Goal: Information Seeking & Learning: Understand process/instructions

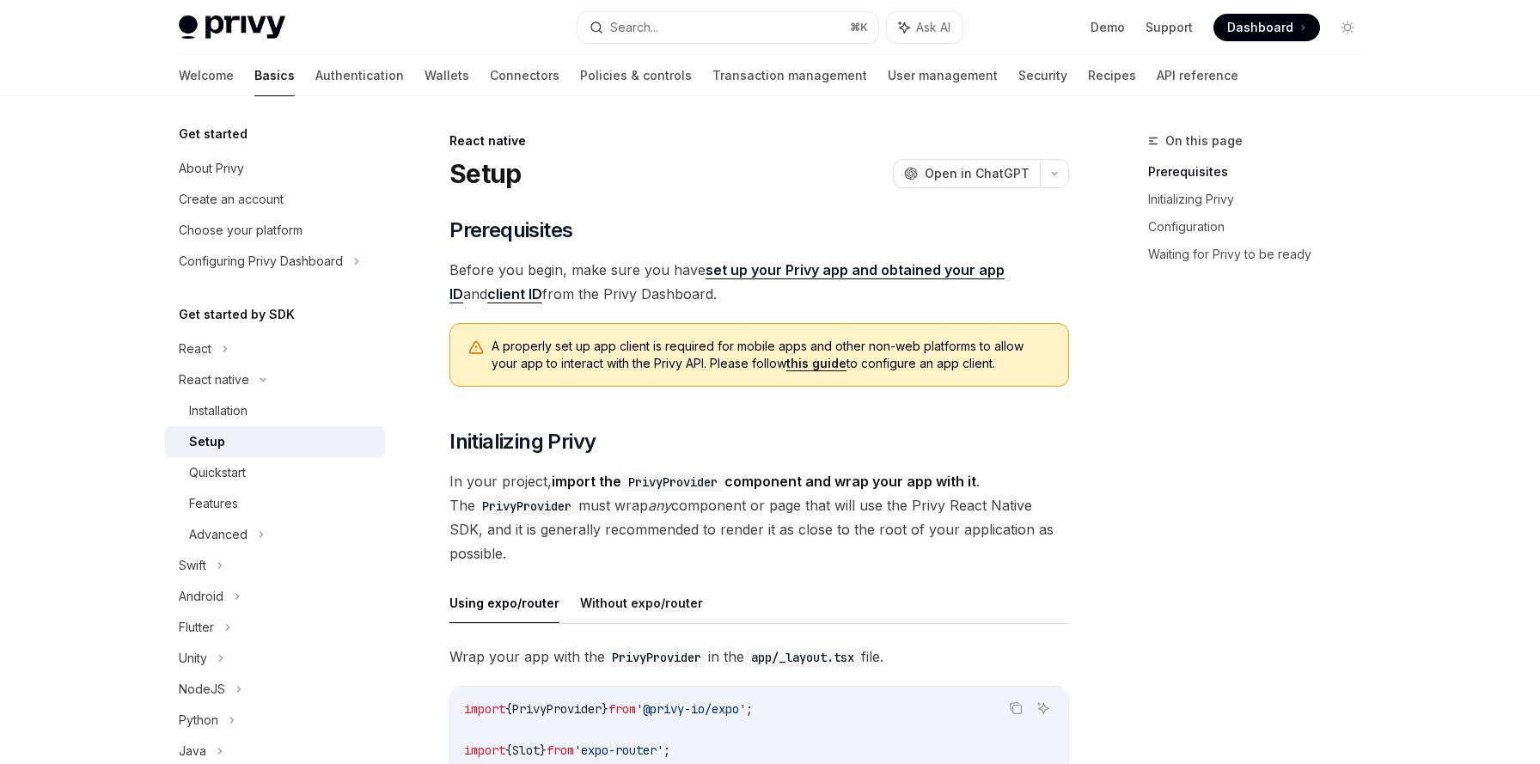
scroll to position [274, 0]
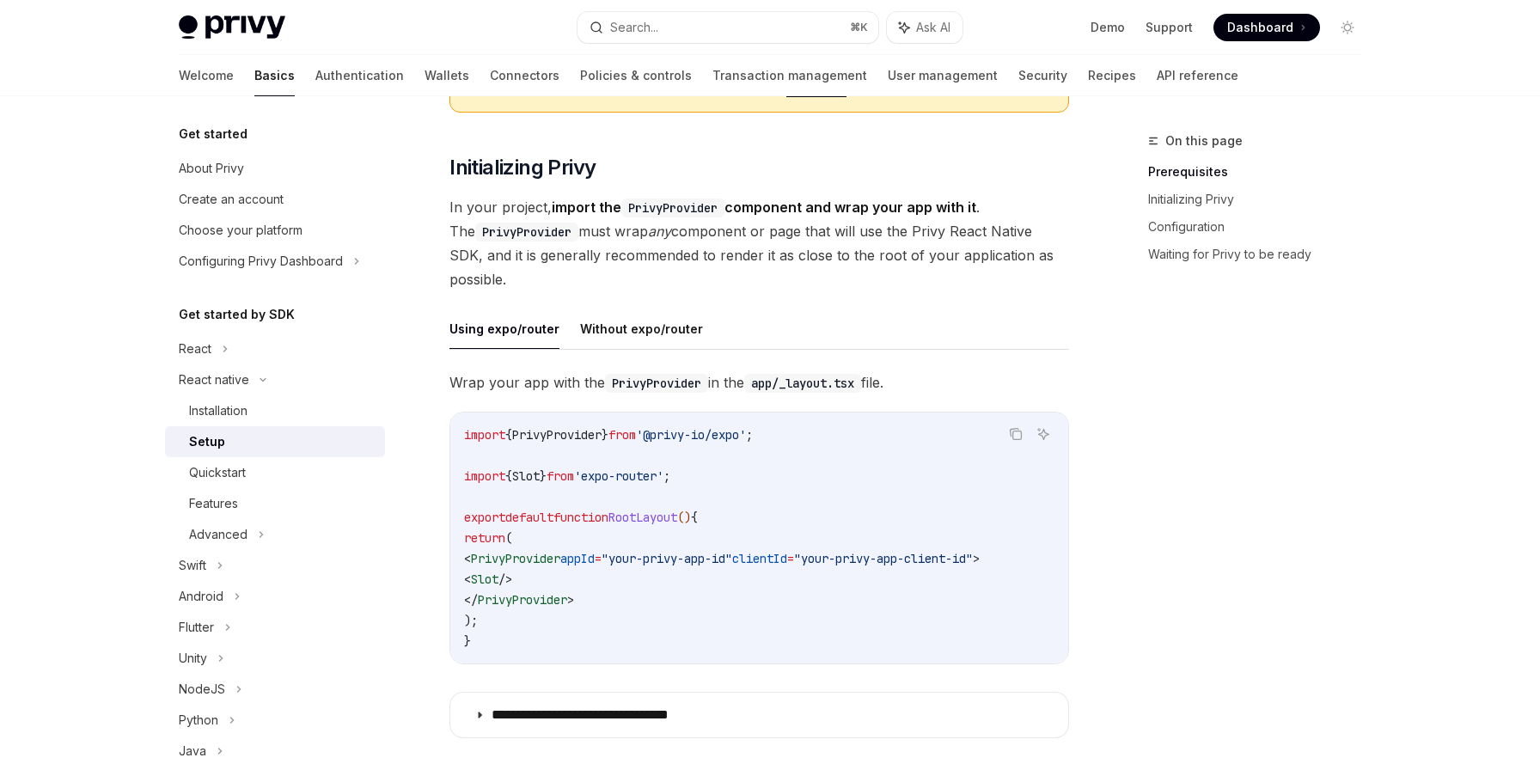
click at [486, 401] on div "**********" at bounding box center [759, 559] width 620 height 378
click at [540, 559] on span "PrivyProvider" at bounding box center [515, 558] width 89 height 15
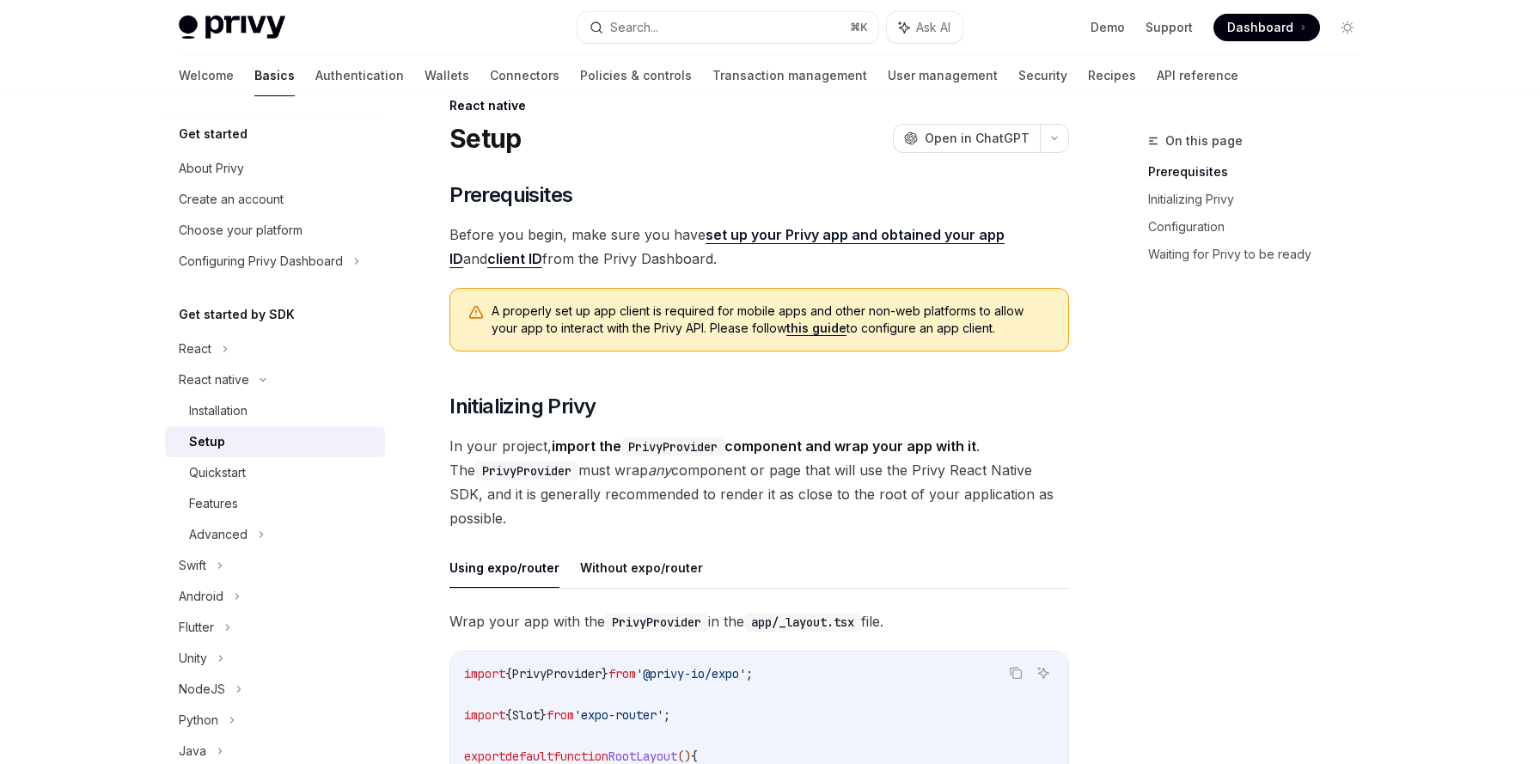
scroll to position [0, 0]
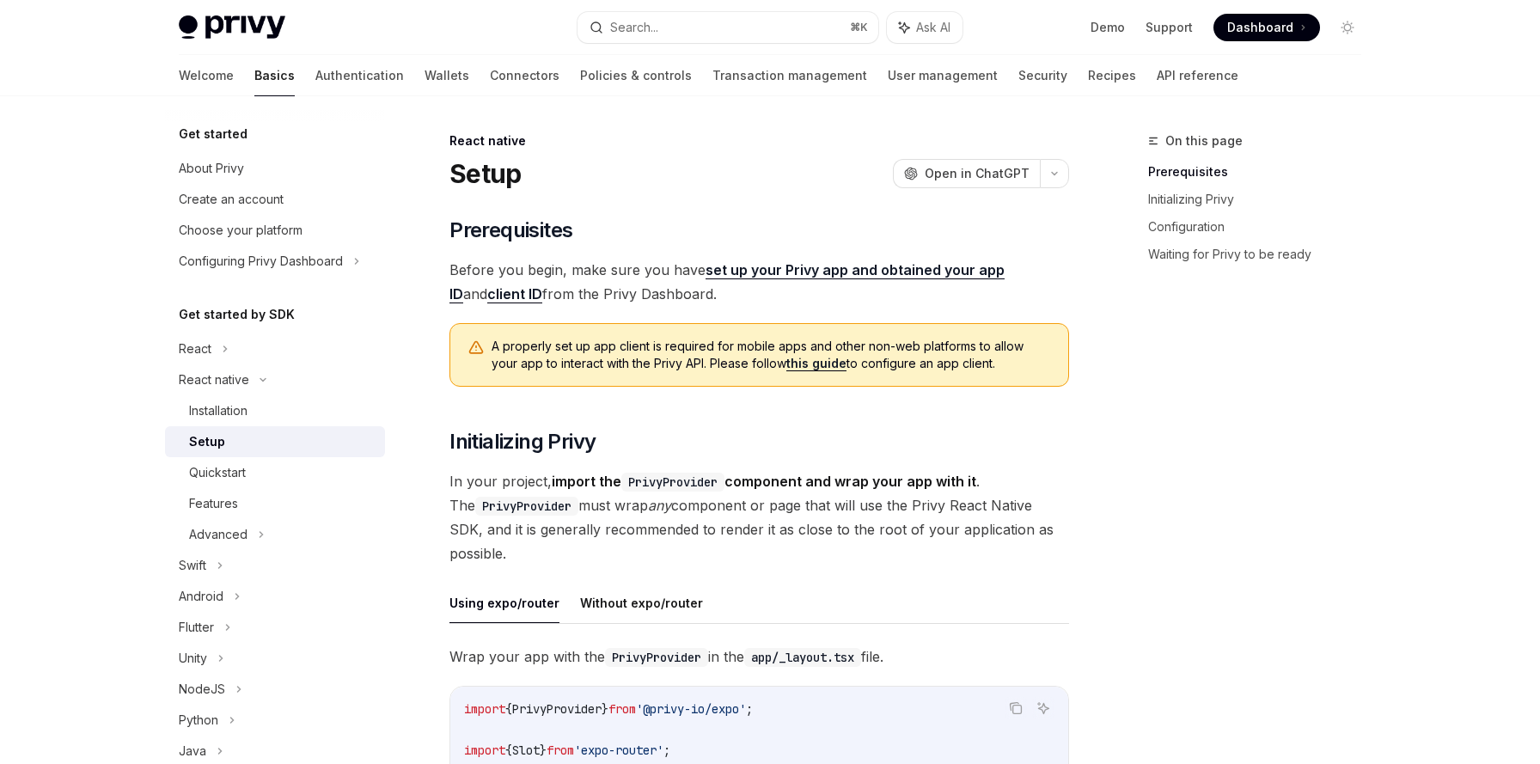
click at [677, 485] on code "PrivyProvider" at bounding box center [672, 482] width 103 height 19
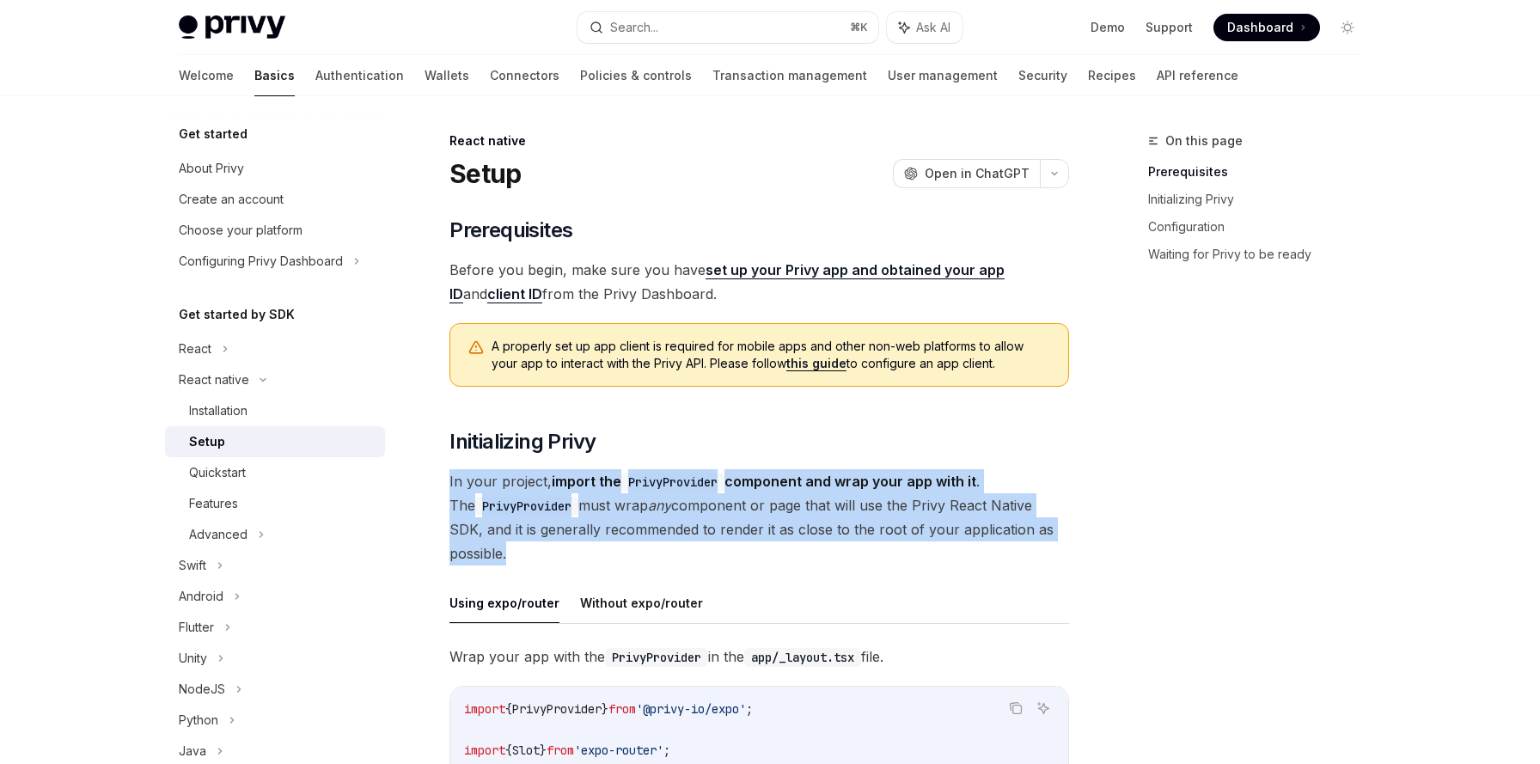
click at [677, 485] on code "PrivyProvider" at bounding box center [672, 482] width 103 height 19
click at [660, 509] on span "In your project, import the PrivyProvider component and wrap your app with it .…" at bounding box center [759, 517] width 620 height 96
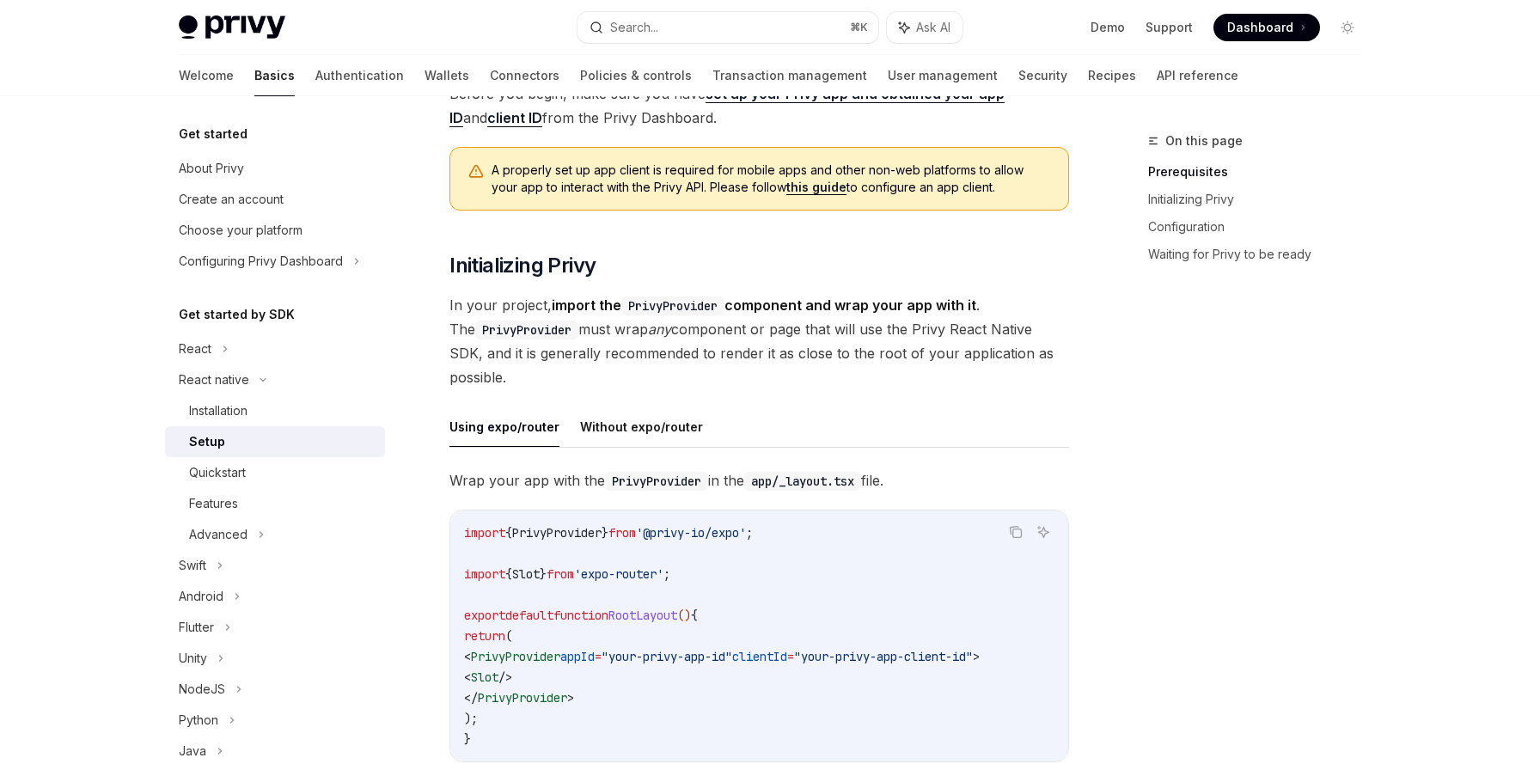
scroll to position [190, 0]
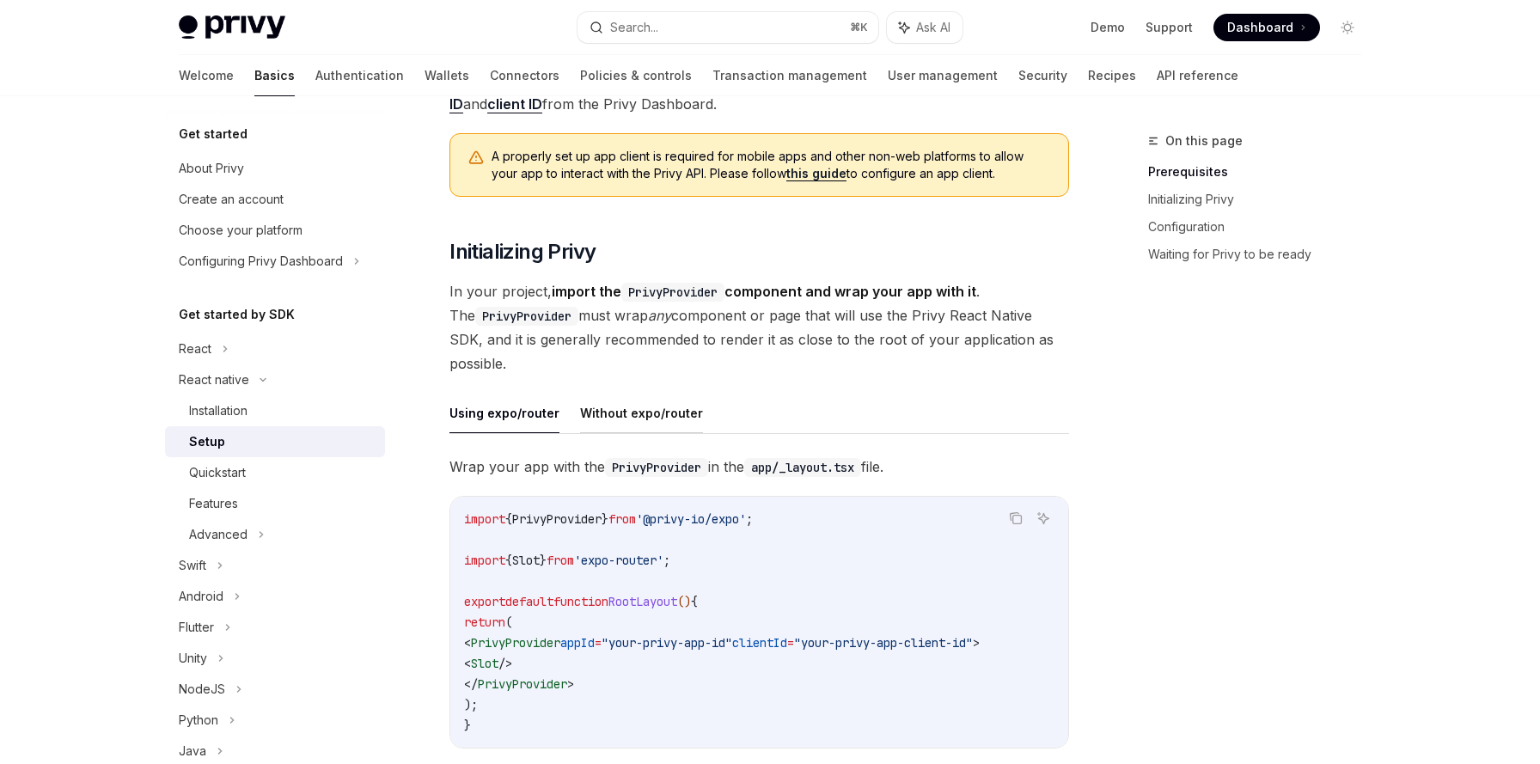
click at [621, 416] on button "Without expo/router" at bounding box center [641, 413] width 123 height 40
click at [522, 413] on button "Using expo/router" at bounding box center [504, 413] width 110 height 40
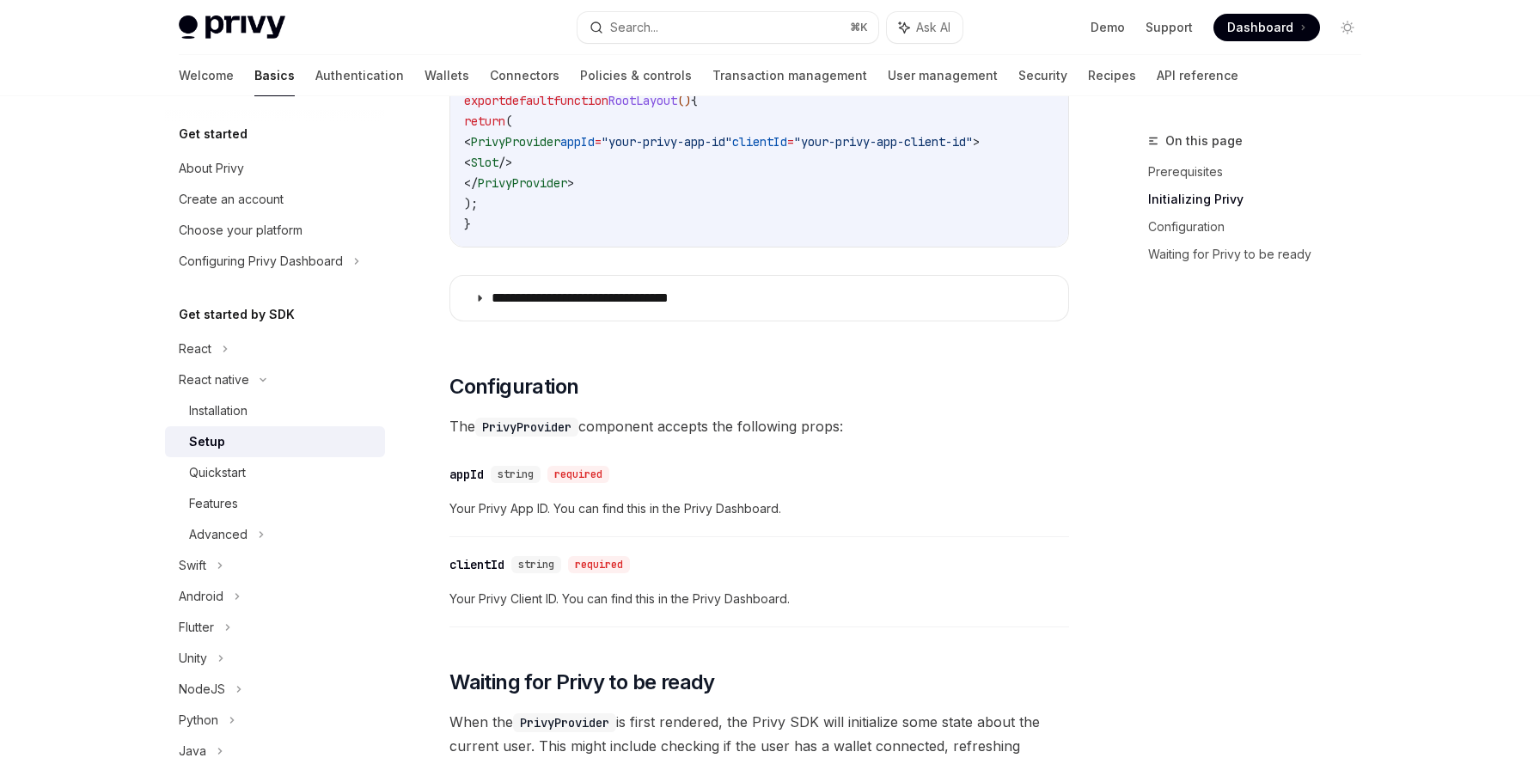
scroll to position [696, 0]
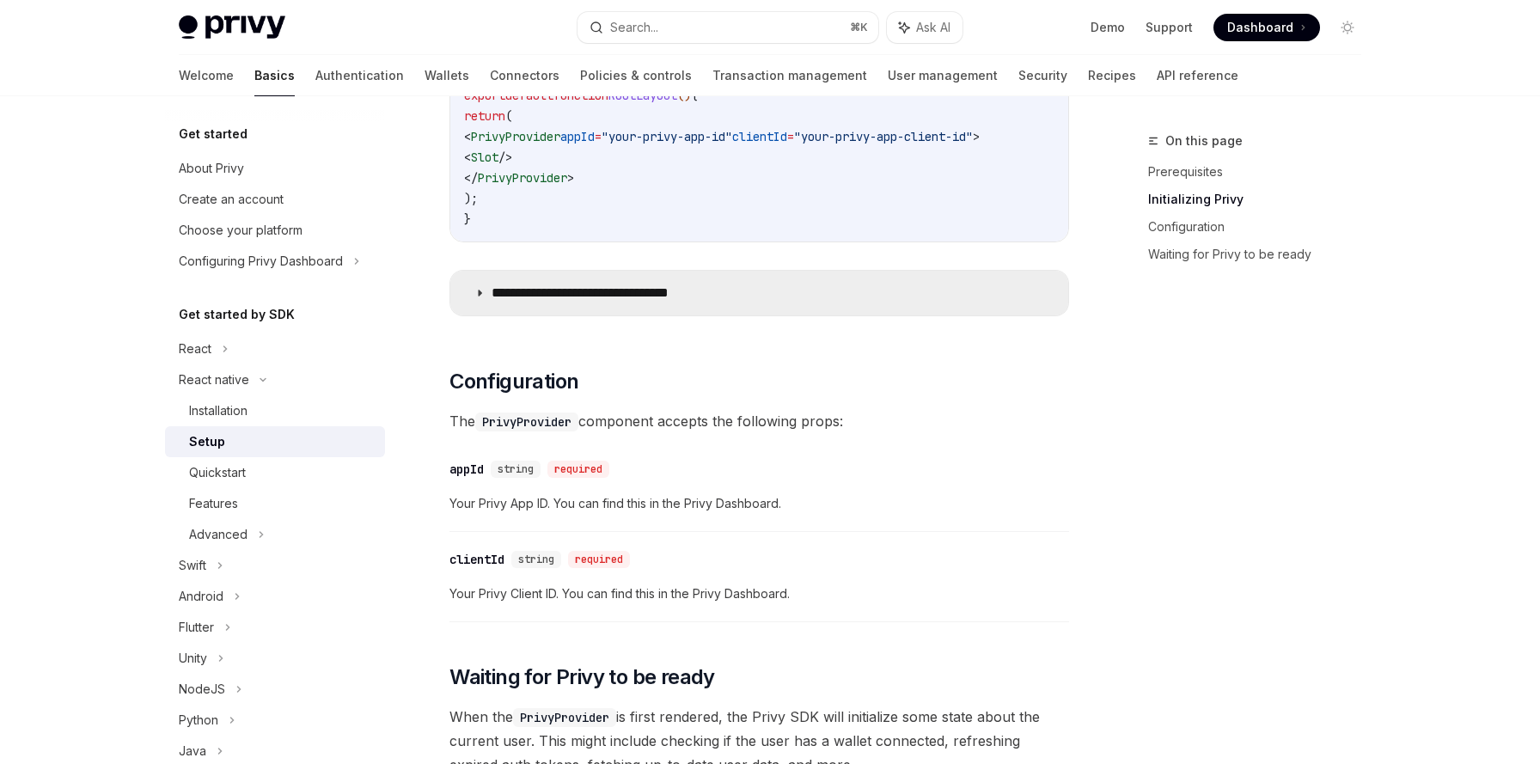
click at [469, 299] on summary "**********" at bounding box center [759, 293] width 618 height 45
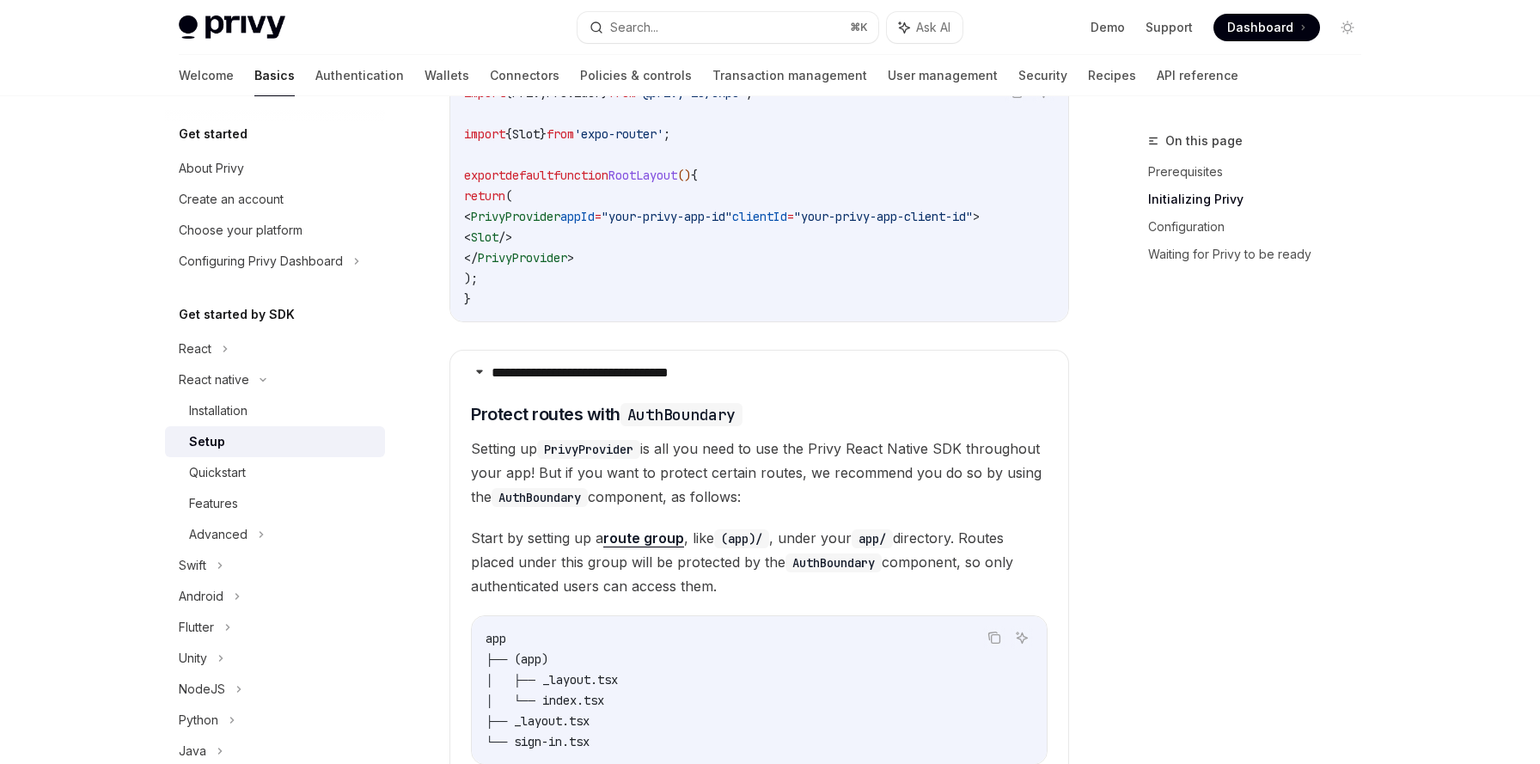
scroll to position [484, 0]
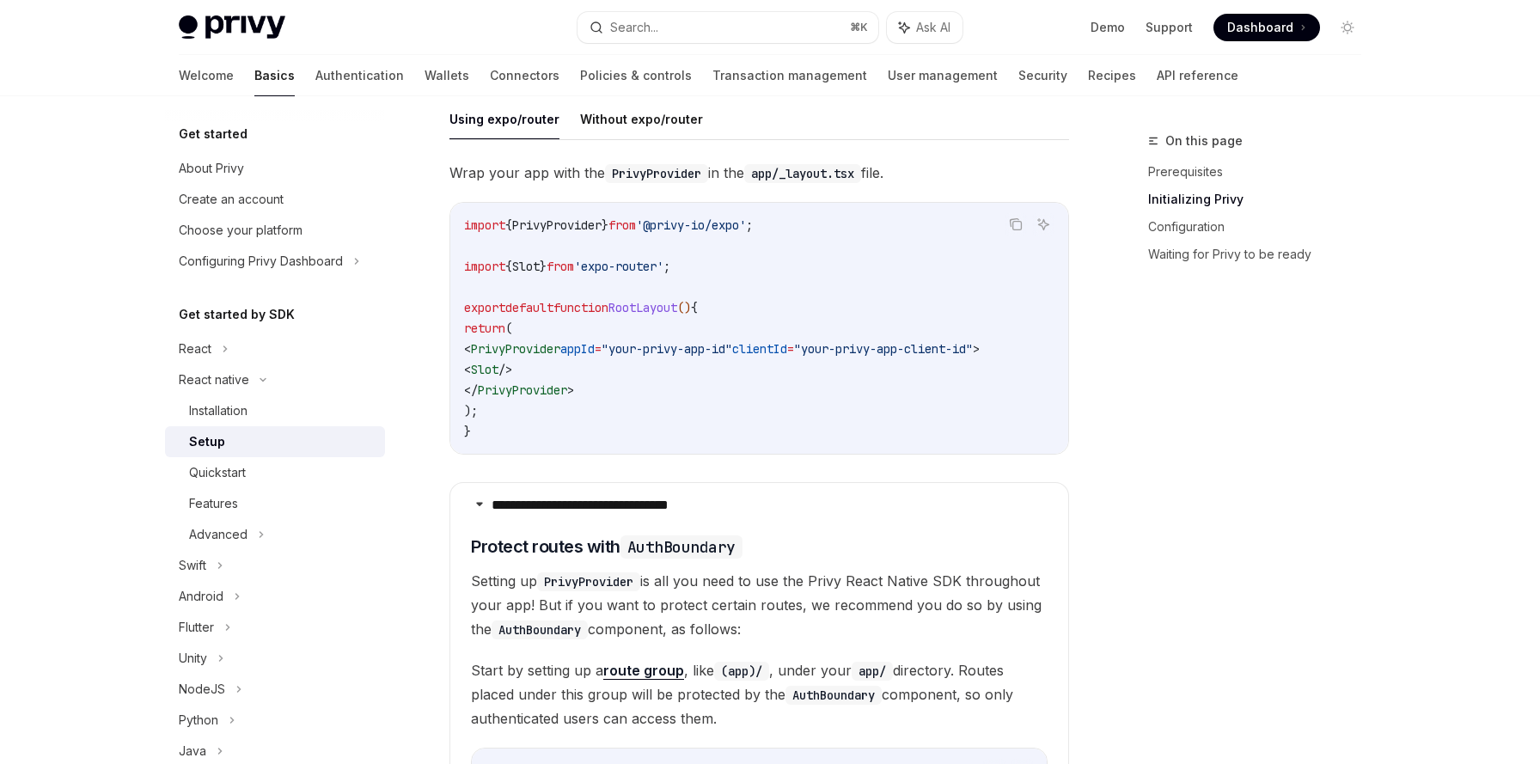
click at [787, 349] on span "clientId" at bounding box center [759, 348] width 55 height 15
drag, startPoint x: 856, startPoint y: 350, endPoint x: 1024, endPoint y: 354, distance: 167.6
click at [973, 354] on span ""your-privy-app-client-id"" at bounding box center [883, 348] width 179 height 15
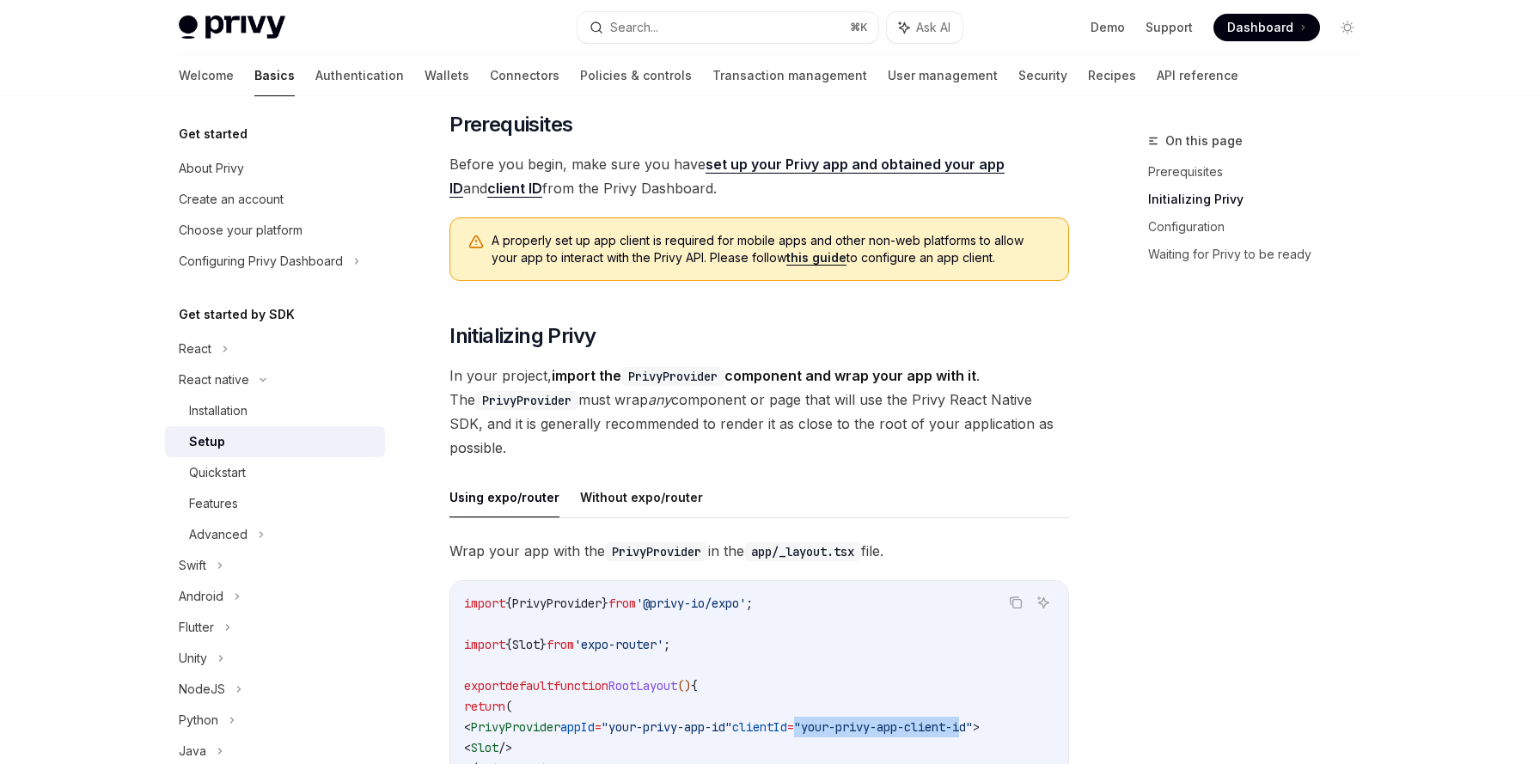
scroll to position [0, 0]
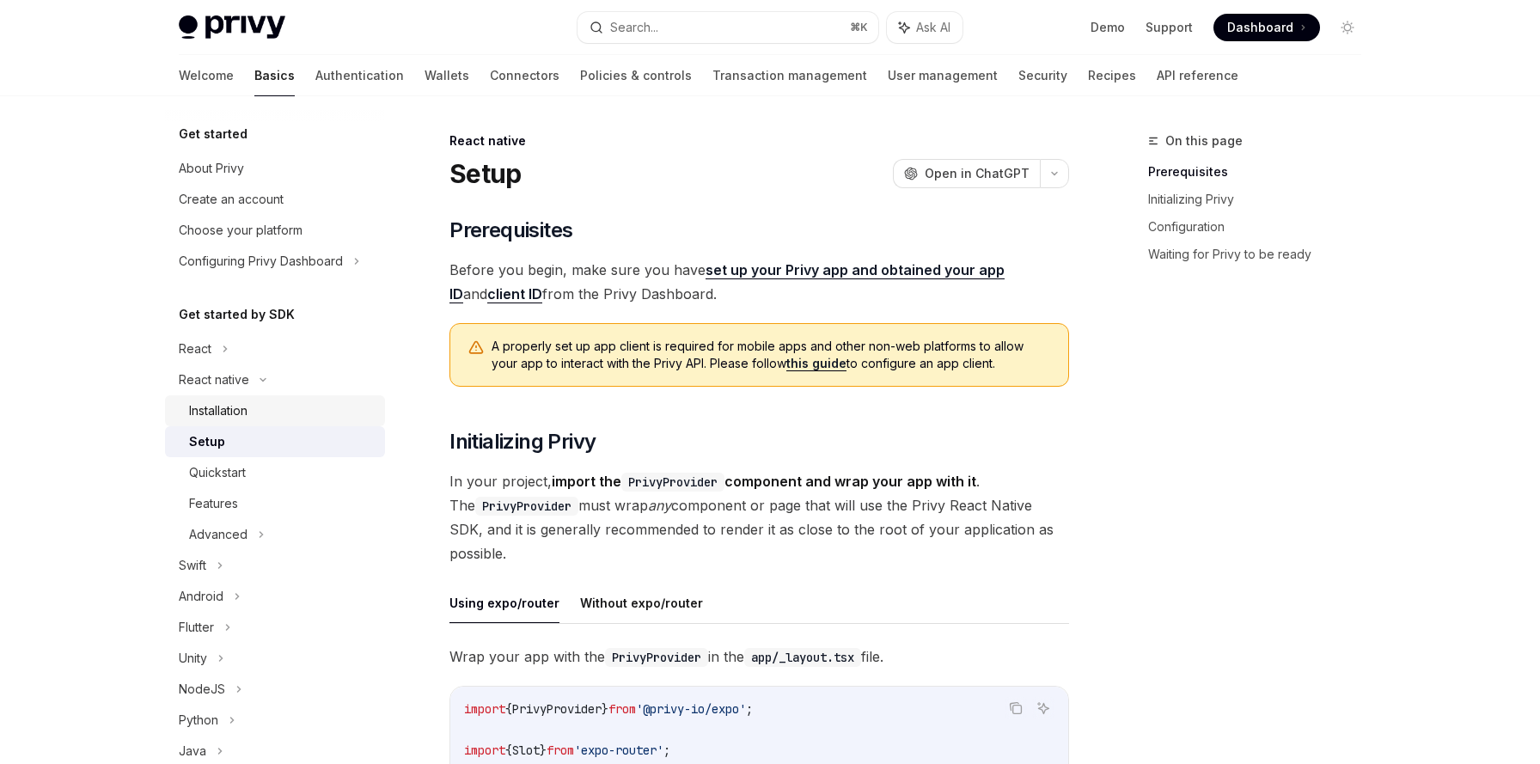
click at [201, 400] on div "Installation" at bounding box center [218, 410] width 58 height 21
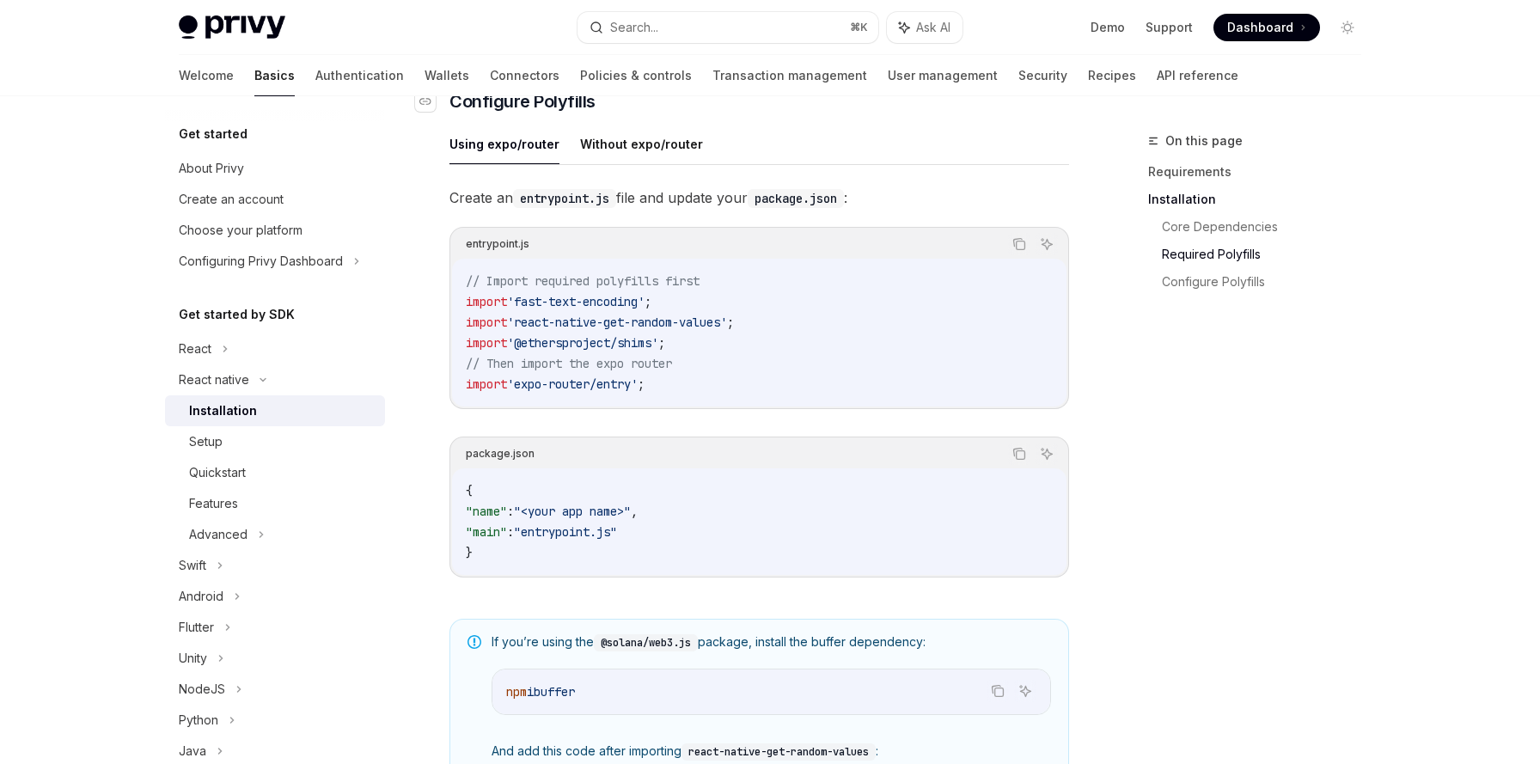
scroll to position [821, 0]
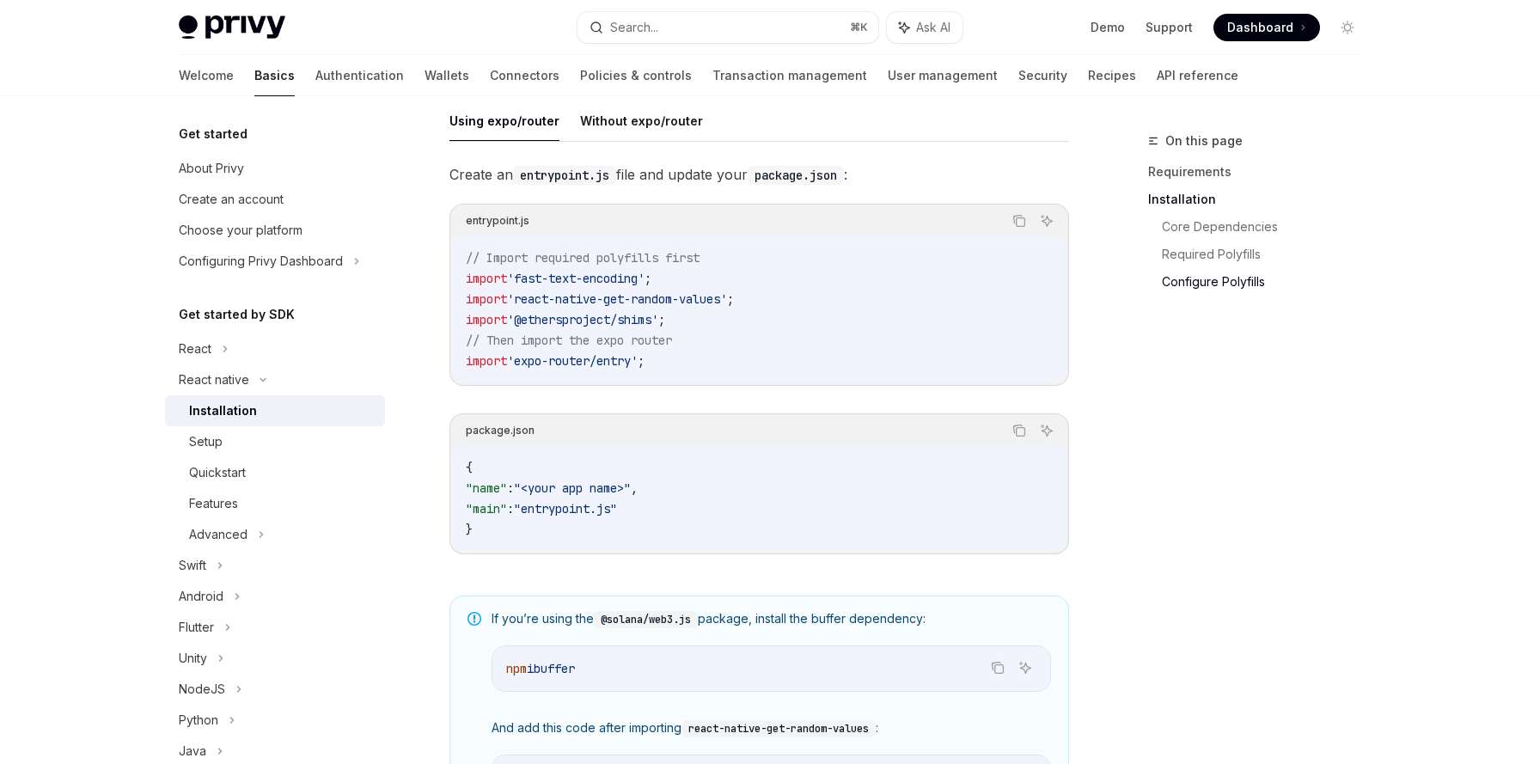
click at [569, 185] on code "entrypoint.js" at bounding box center [564, 175] width 103 height 19
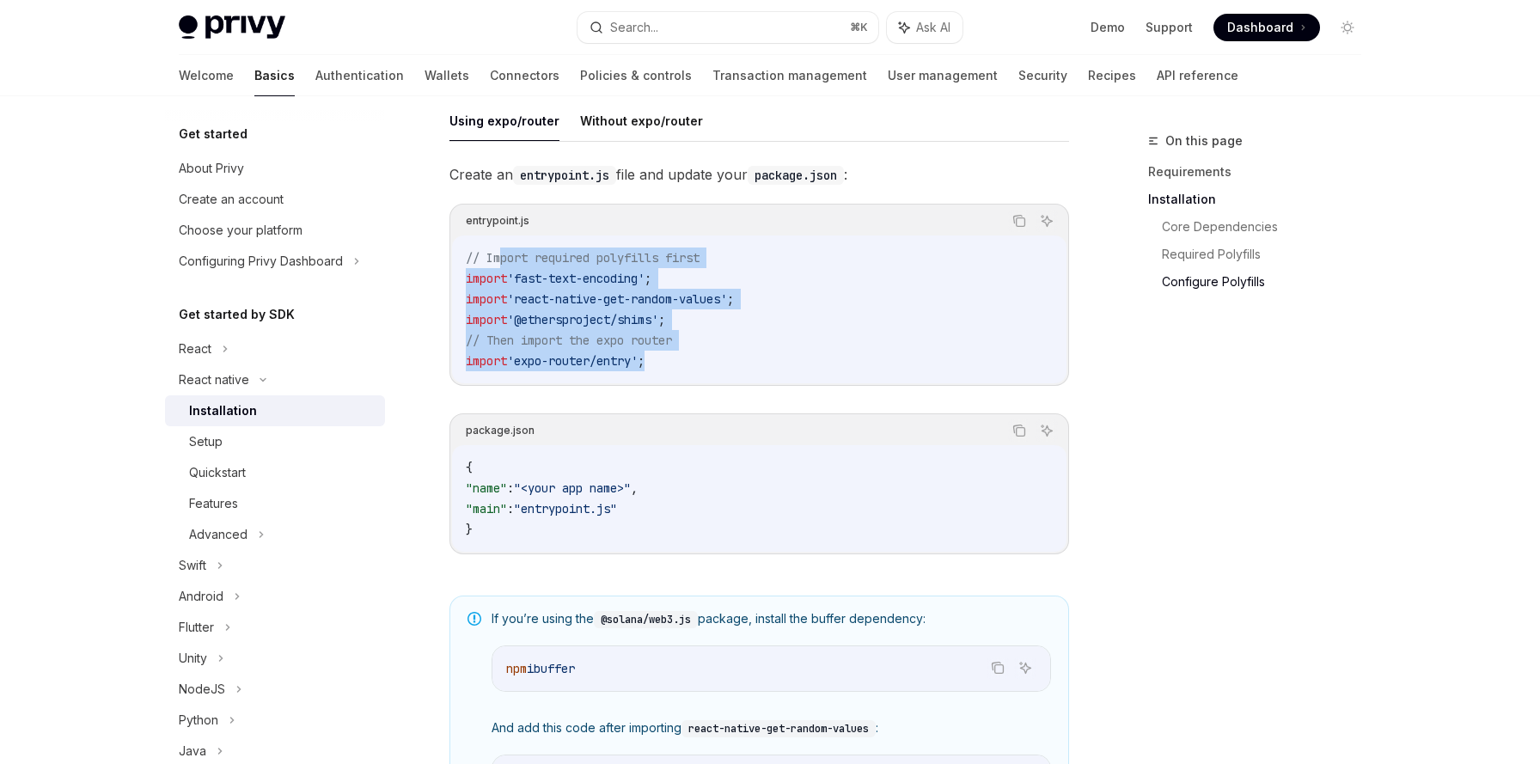
drag, startPoint x: 498, startPoint y: 270, endPoint x: 692, endPoint y: 388, distance: 226.4
click at [692, 383] on div "// Import required polyfills first import 'fast-text-encoding' ; import 'react-…" at bounding box center [759, 309] width 614 height 148
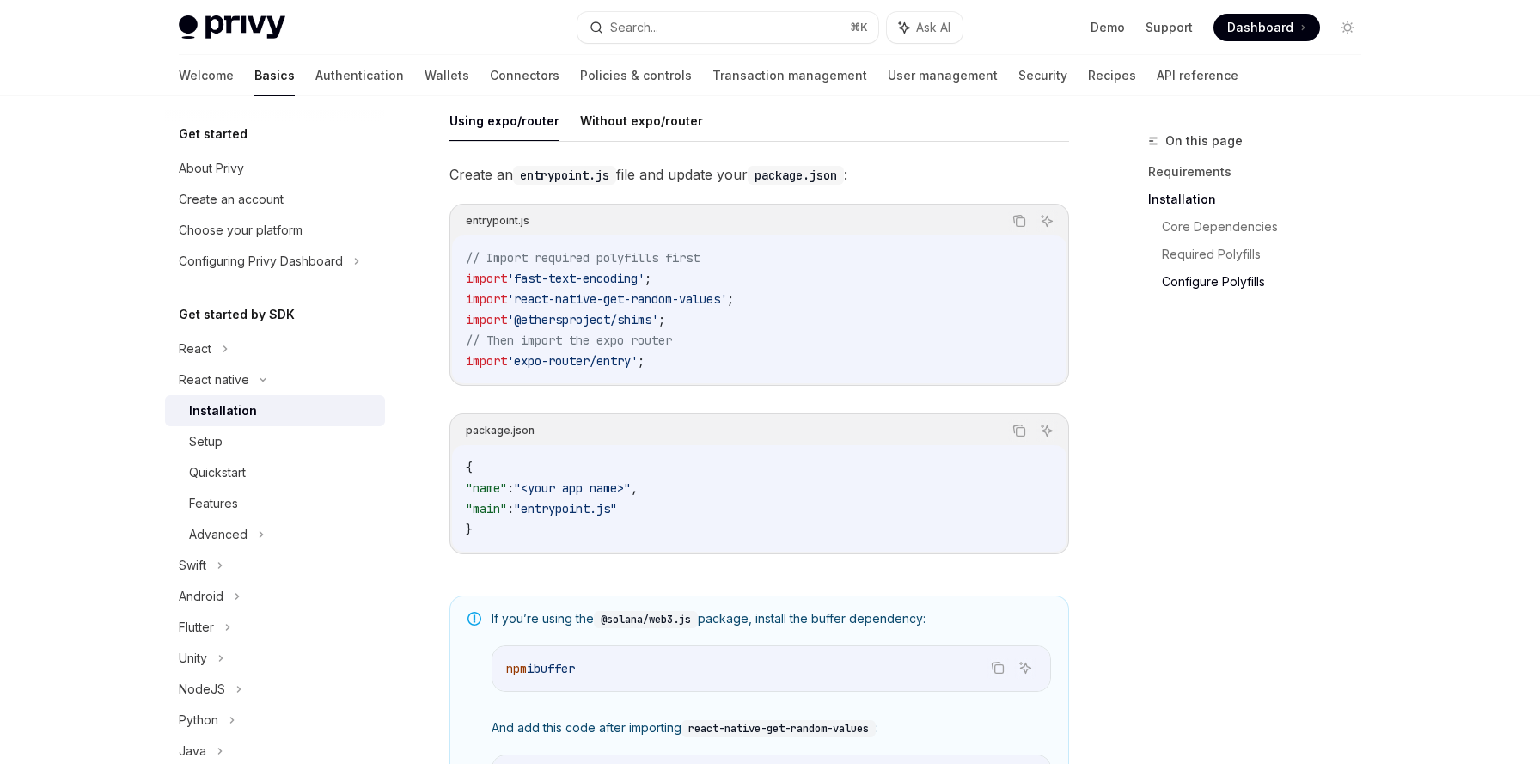
click at [631, 479] on code "{ "name" : "<your app name>" , "main" : "entrypoint.js" }" at bounding box center [759, 498] width 587 height 83
drag, startPoint x: 488, startPoint y: 498, endPoint x: 695, endPoint y: 498, distance: 207.1
click at [695, 498] on code "{ "name" : "<your app name>" , "main" : "entrypoint.js" }" at bounding box center [759, 498] width 587 height 83
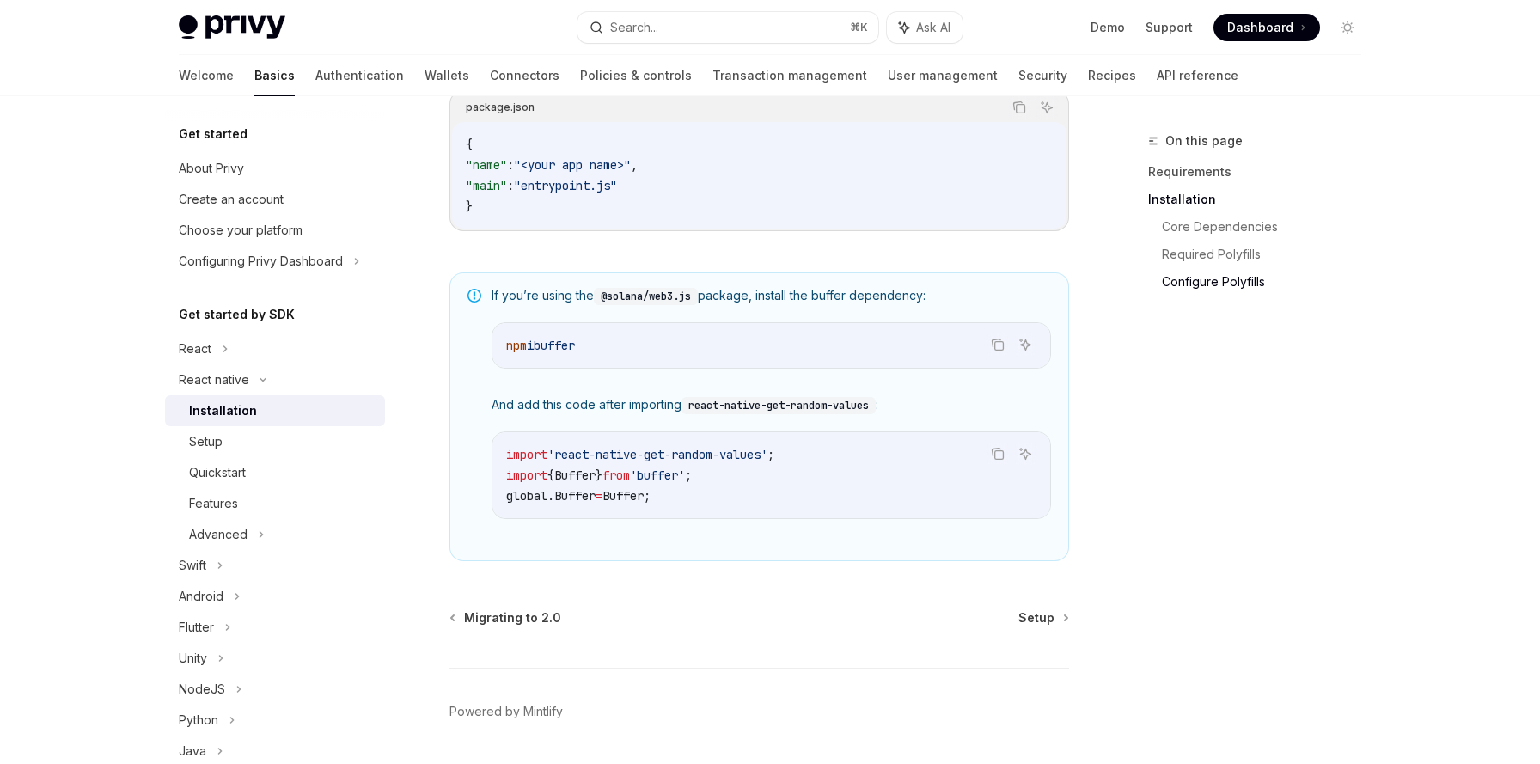
scroll to position [1145, 0]
click at [751, 413] on code "react-native-get-random-values" at bounding box center [779, 404] width 194 height 17
click at [743, 413] on code "react-native-get-random-values" at bounding box center [779, 404] width 194 height 17
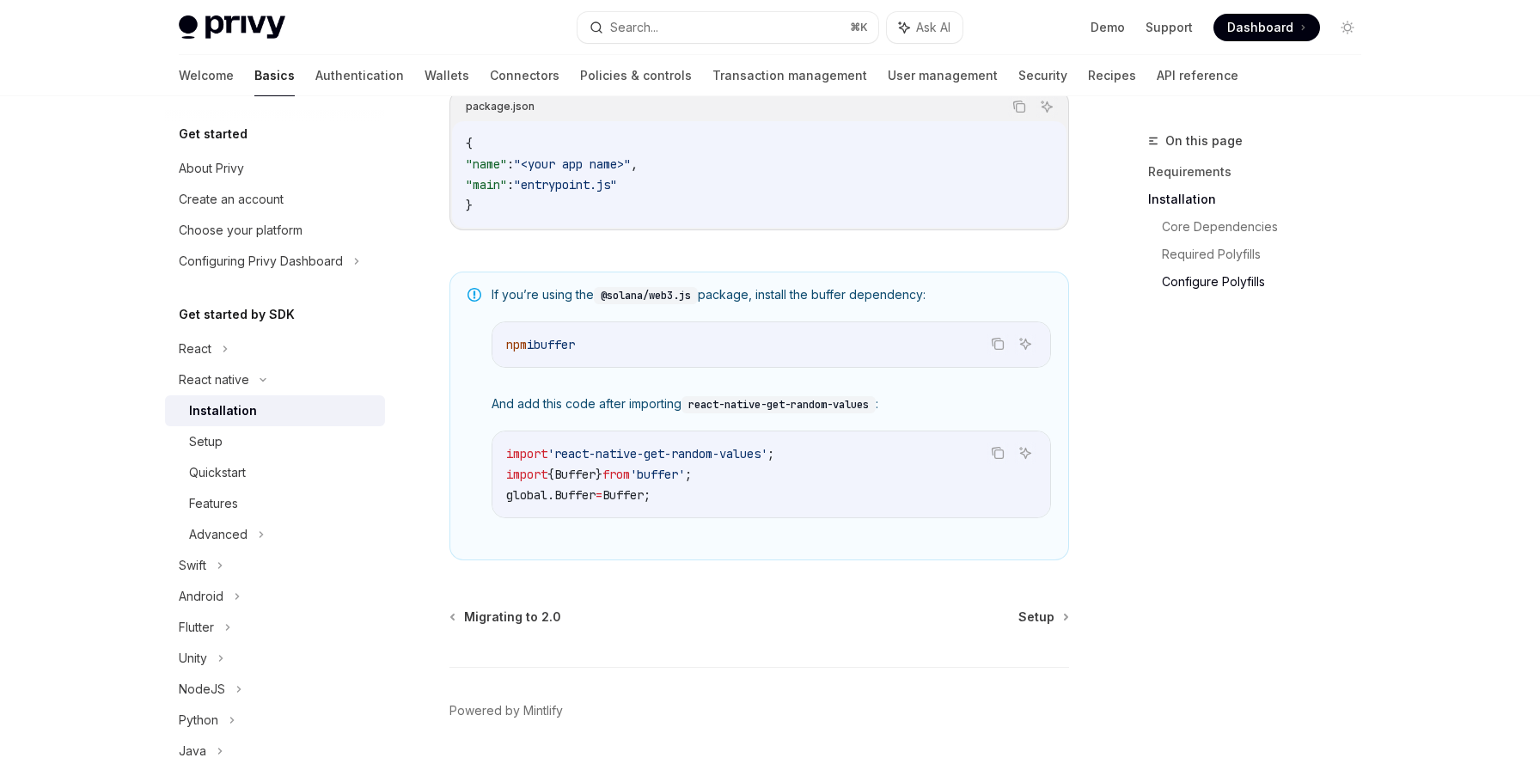
click at [653, 460] on span "'react-native-get-random-values'" at bounding box center [657, 453] width 220 height 15
copy code "import 'react-native-get-random-values' ;"
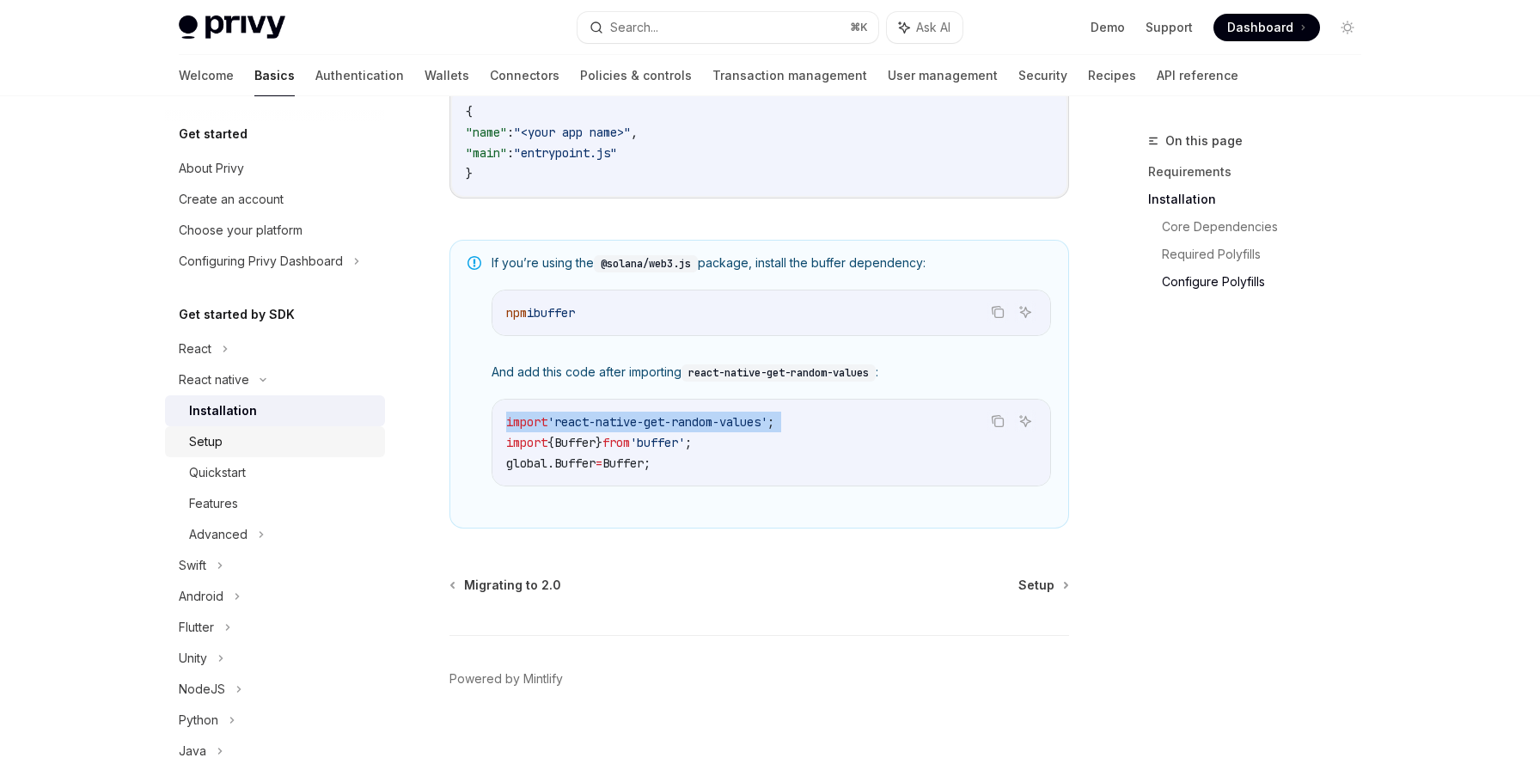
click at [269, 445] on div "Setup" at bounding box center [282, 441] width 186 height 21
type textarea "*"
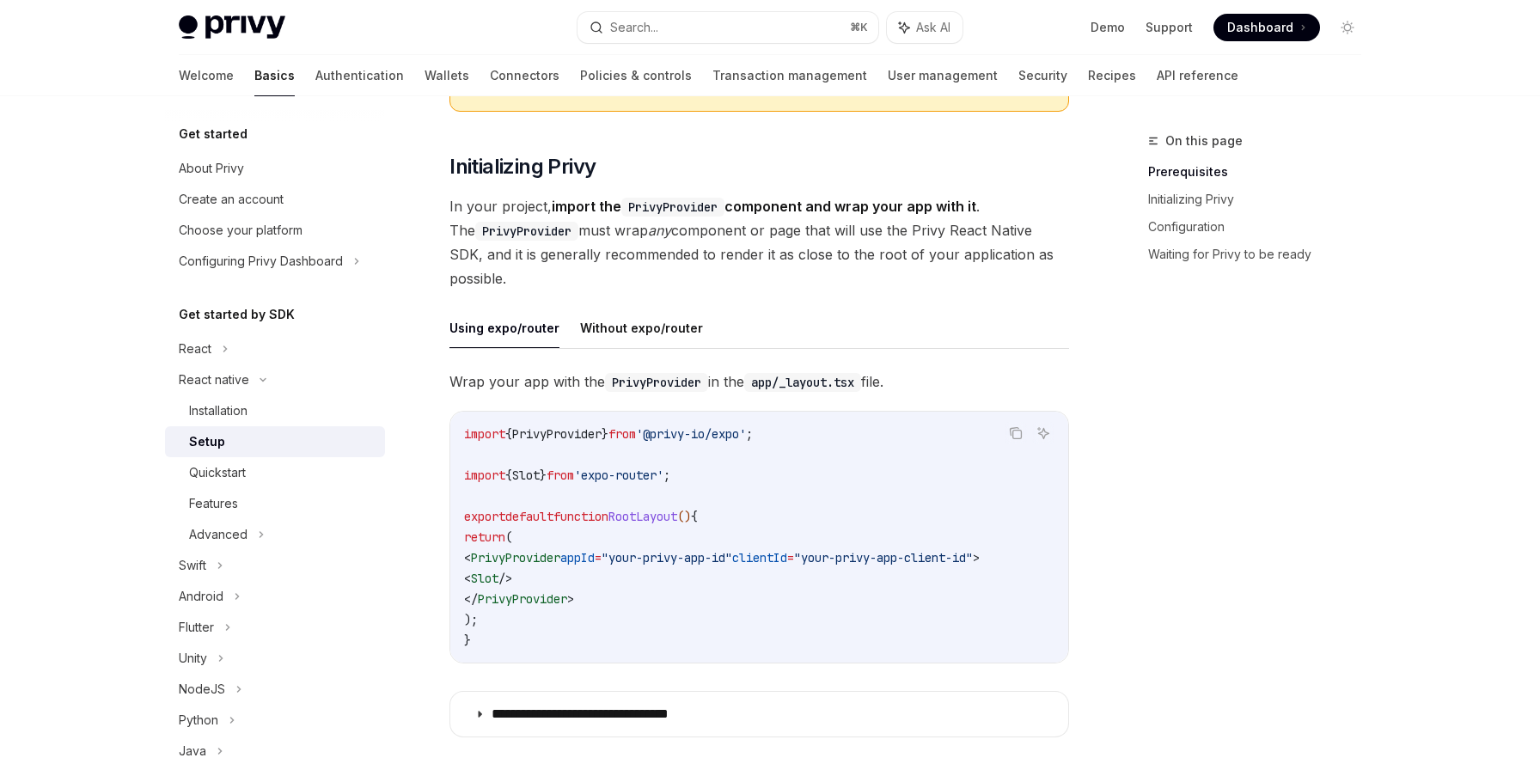
scroll to position [391, 0]
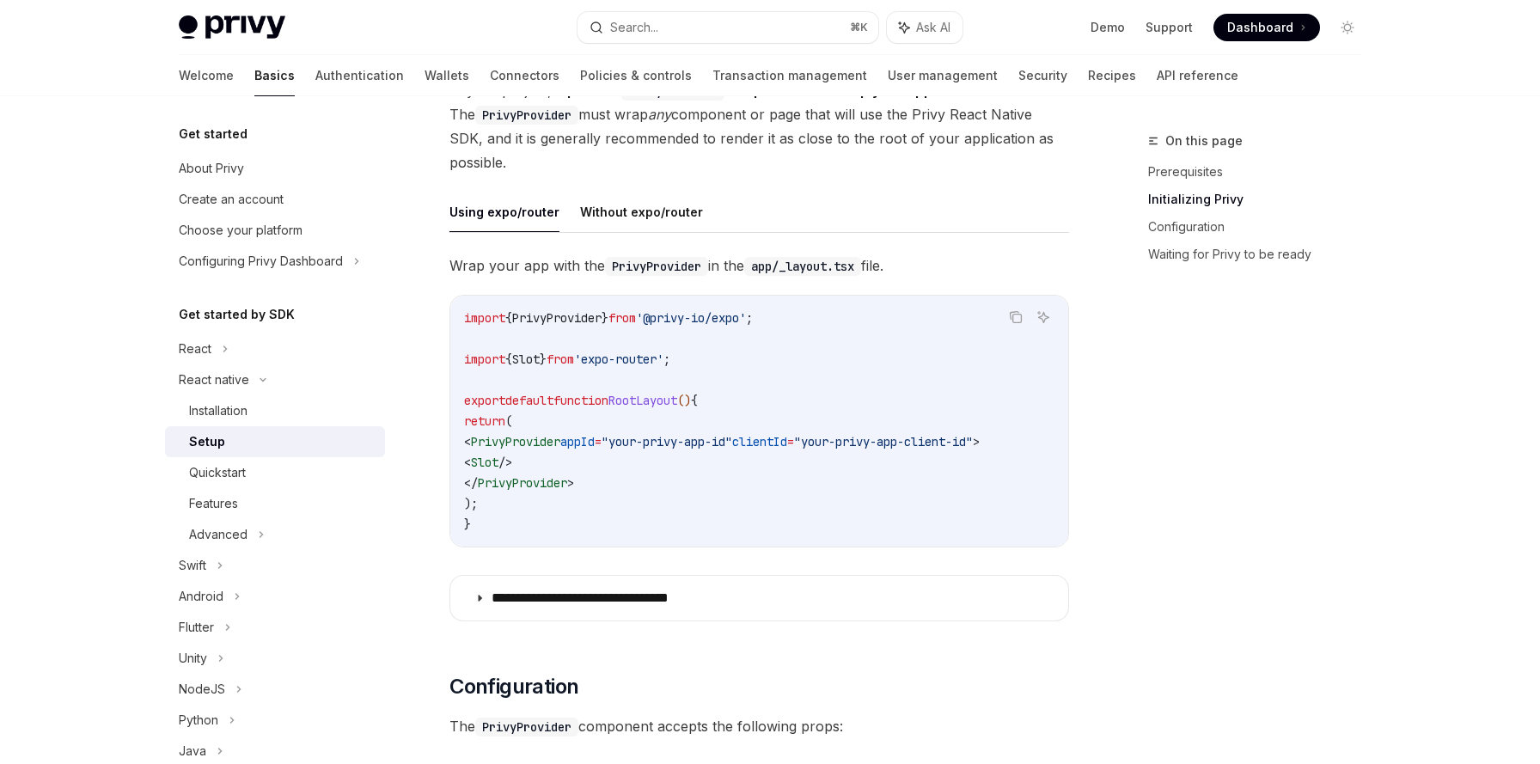
click at [552, 321] on span "PrivyProvider" at bounding box center [556, 317] width 89 height 15
drag, startPoint x: 490, startPoint y: 446, endPoint x: 899, endPoint y: 443, distance: 409.1
click at [899, 443] on span "< PrivyProvider appId = "your-privy-app-id" clientId = "your-privy-app-client-i…" at bounding box center [722, 441] width 516 height 15
